Goal: Transaction & Acquisition: Purchase product/service

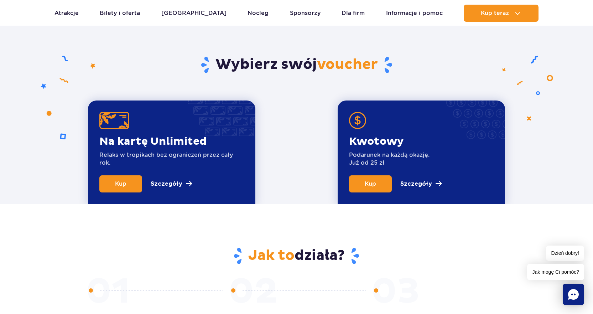
scroll to position [226, 0]
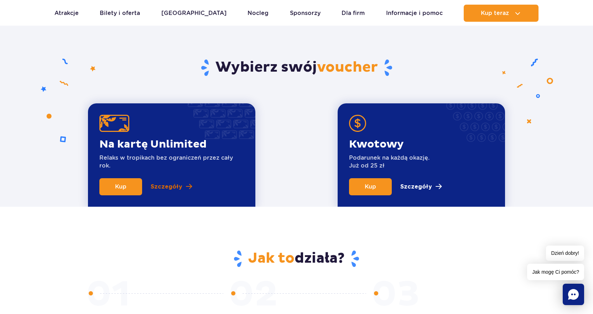
click at [163, 190] on p "Szczegóły" at bounding box center [167, 186] width 32 height 9
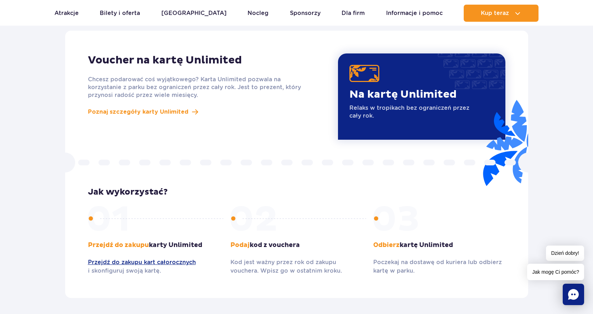
scroll to position [618, 0]
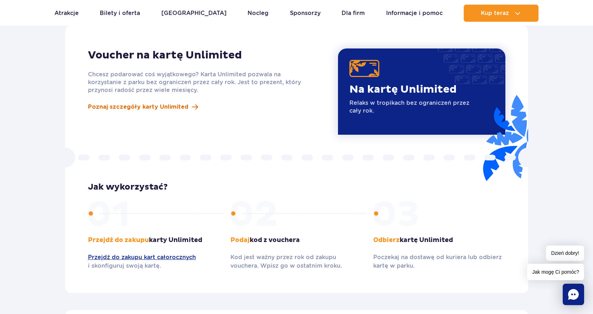
click at [170, 103] on span "Poznaj szczegóły karty Unlimited" at bounding box center [138, 107] width 100 height 9
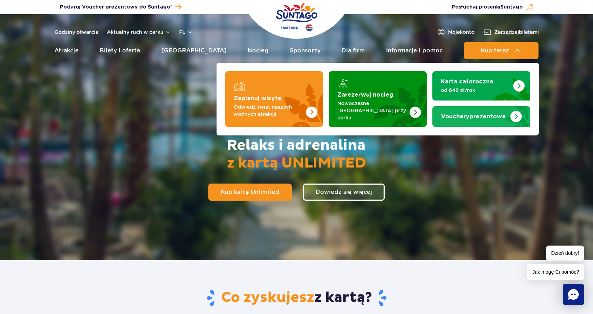
click at [459, 114] on span "Vouchery" at bounding box center [455, 117] width 28 height 6
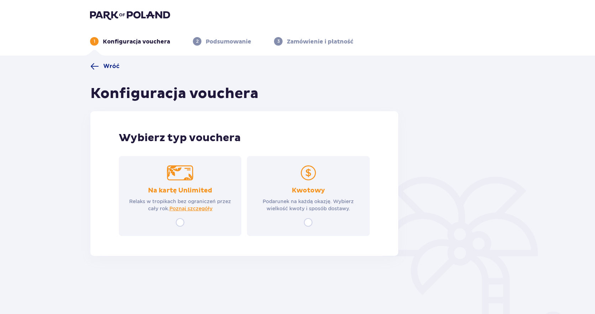
click at [327, 172] on div "Kwotowy Podarunek na każdą okazję. Wybierz wielkość kwoty i sposób dostawy." at bounding box center [308, 196] width 122 height 80
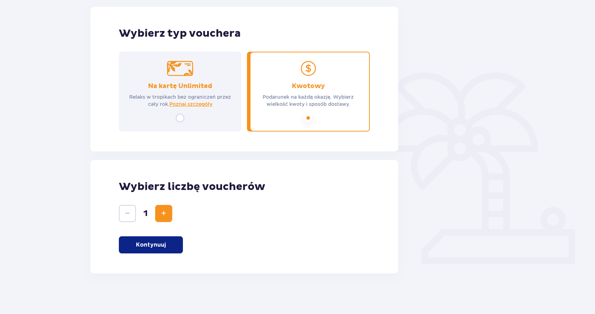
scroll to position [106, 0]
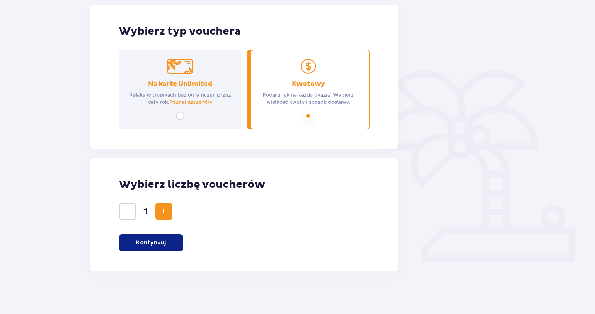
click at [168, 214] on button "Increase" at bounding box center [163, 211] width 17 height 17
click at [128, 212] on span "Decrease" at bounding box center [127, 211] width 9 height 9
click at [159, 237] on button "Kontynuuj" at bounding box center [151, 242] width 64 height 17
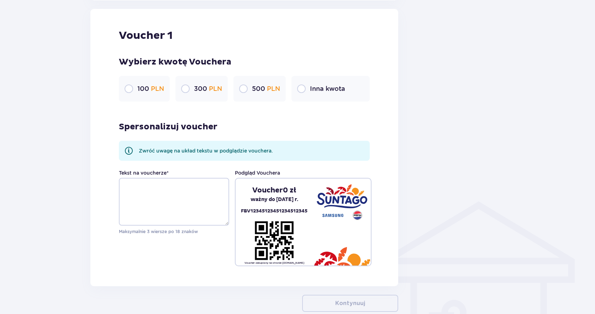
scroll to position [377, 0]
click at [242, 87] on input "radio" at bounding box center [243, 88] width 9 height 9
radio input "true"
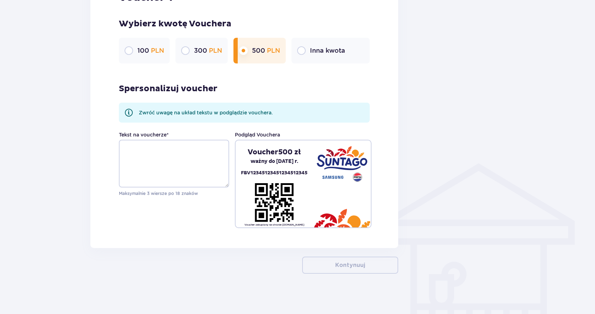
scroll to position [418, 0]
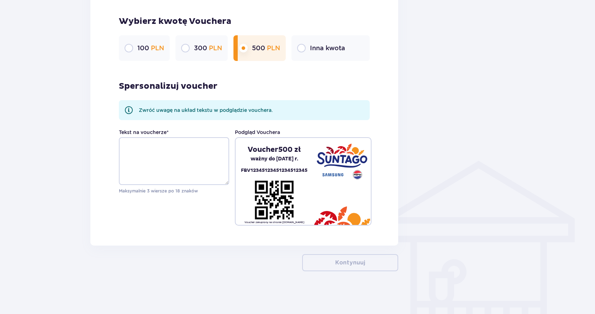
click at [292, 165] on div "Voucher 500 zł ważny do 10.09.2026 r. FBV12345123451234512345" at bounding box center [274, 160] width 77 height 30
click at [185, 172] on textarea "Tekst na voucherze *" at bounding box center [174, 161] width 110 height 48
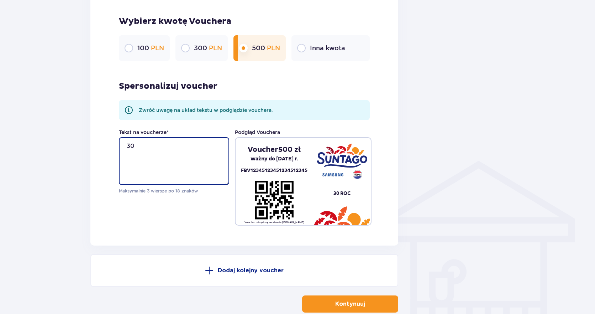
type textarea "3"
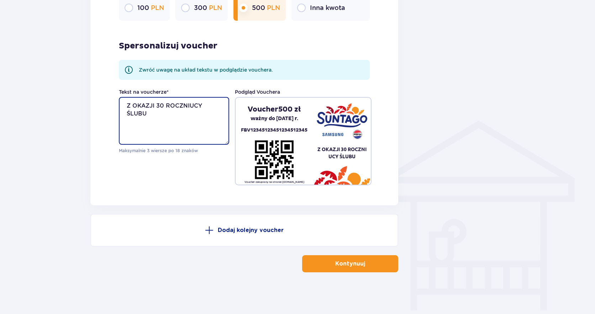
scroll to position [459, 0]
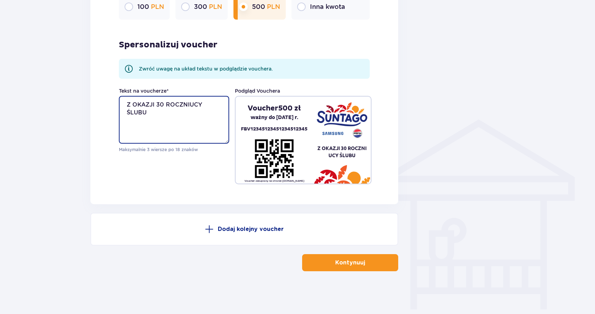
type textarea "Z OKAZJI 30 ROCZNIUCY ŚLUBU"
